Goal: Task Accomplishment & Management: Use online tool/utility

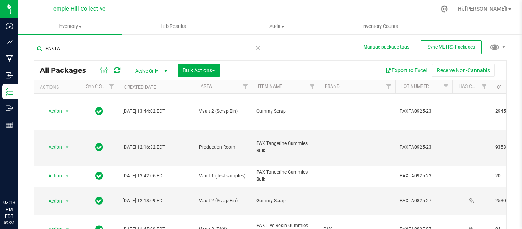
click at [73, 50] on input "PAXTA" at bounding box center [149, 48] width 231 height 11
type input "P"
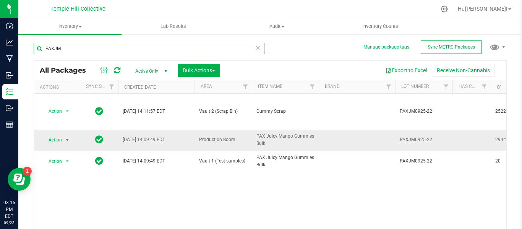
type input "PAXJM"
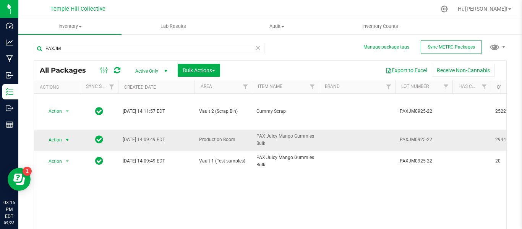
click at [66, 137] on span "select" at bounding box center [67, 140] width 6 height 6
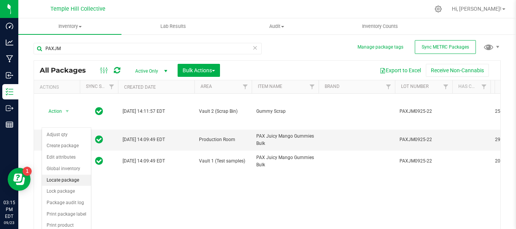
click at [73, 181] on li "Locate package" at bounding box center [66, 180] width 49 height 11
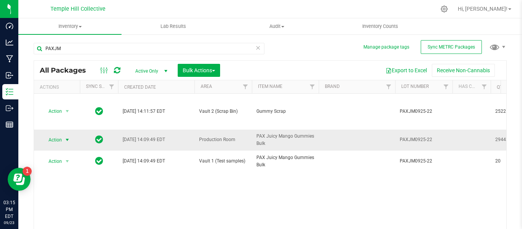
click at [67, 137] on span "select" at bounding box center [67, 140] width 6 height 6
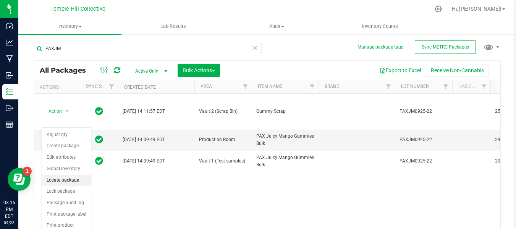
click at [69, 182] on li "Locate package" at bounding box center [66, 180] width 49 height 11
